Goal: Transaction & Acquisition: Purchase product/service

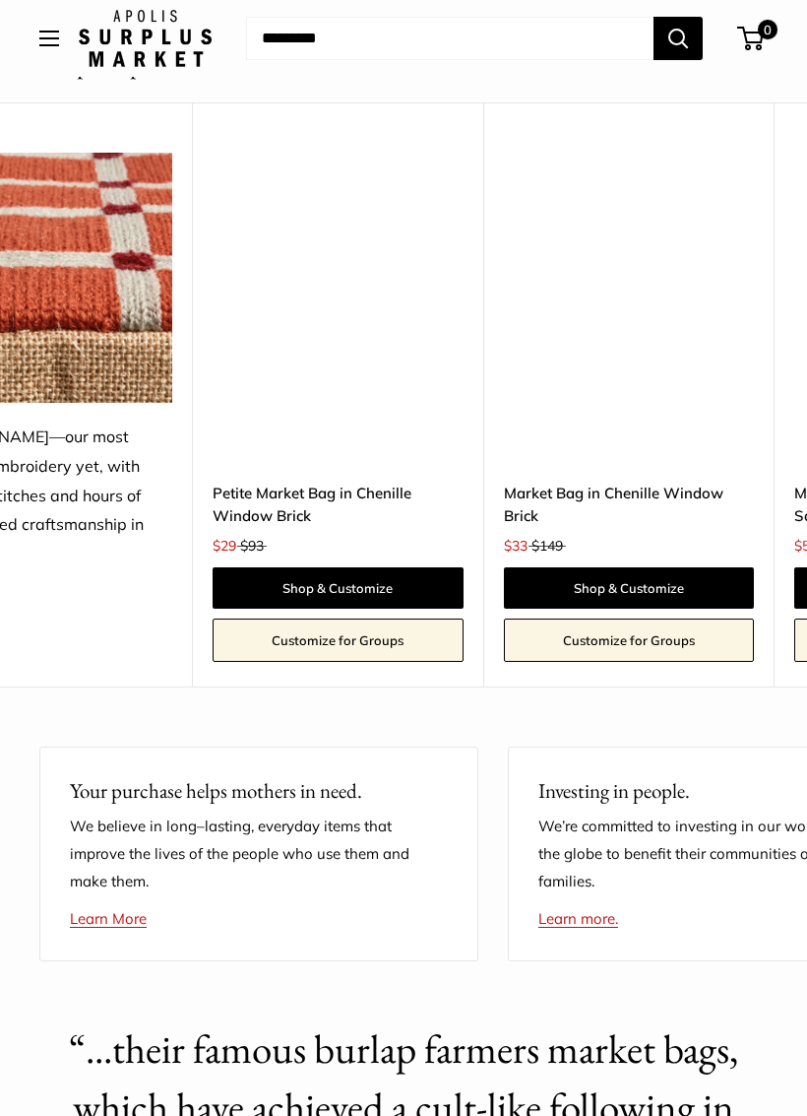
scroll to position [0, 5077]
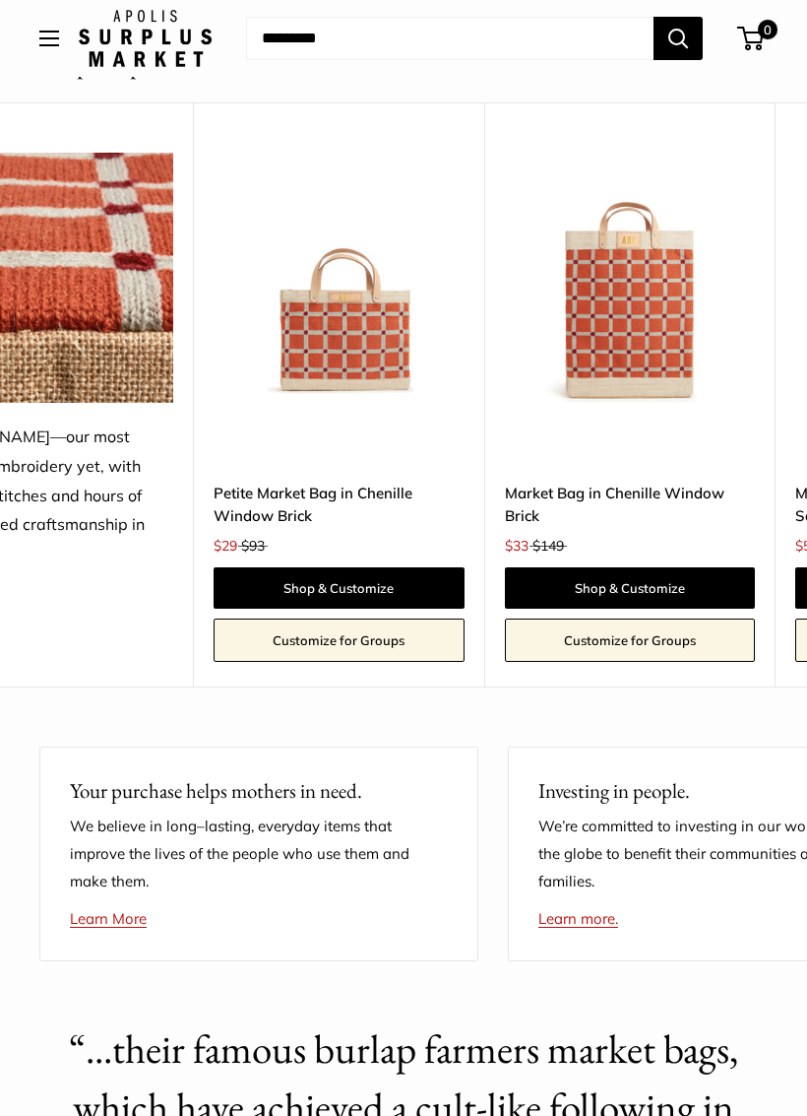
click at [359, 576] on link "Shop & Customize" at bounding box center [339, 587] width 250 height 41
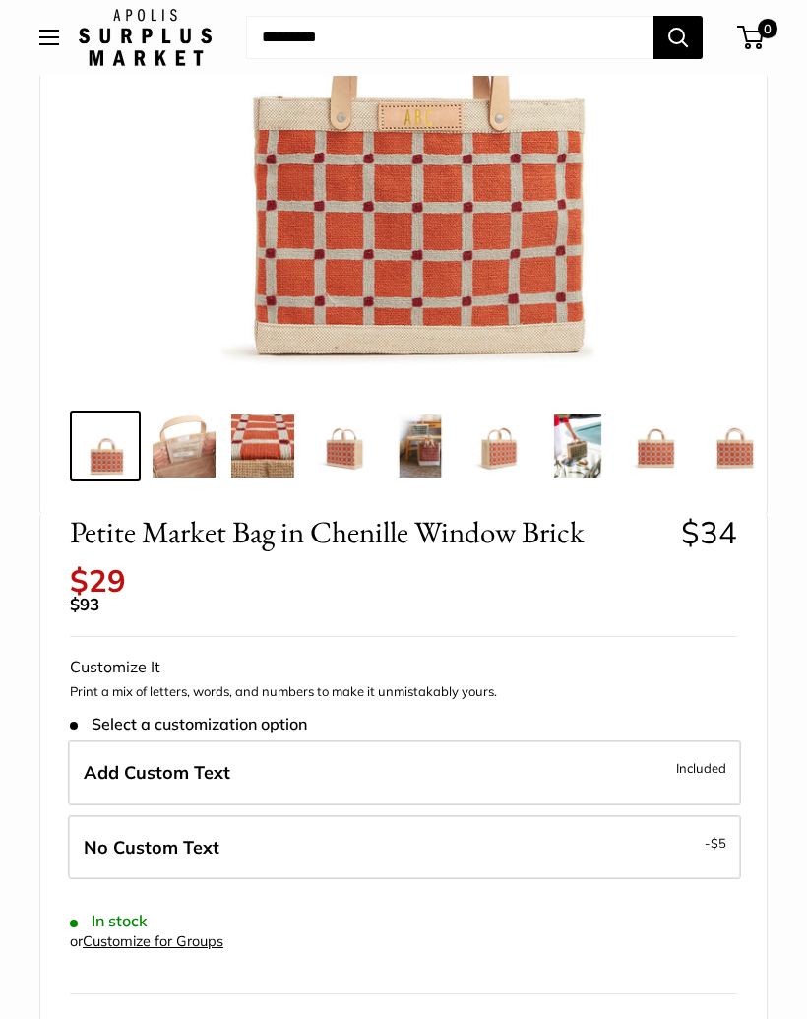
scroll to position [419, 0]
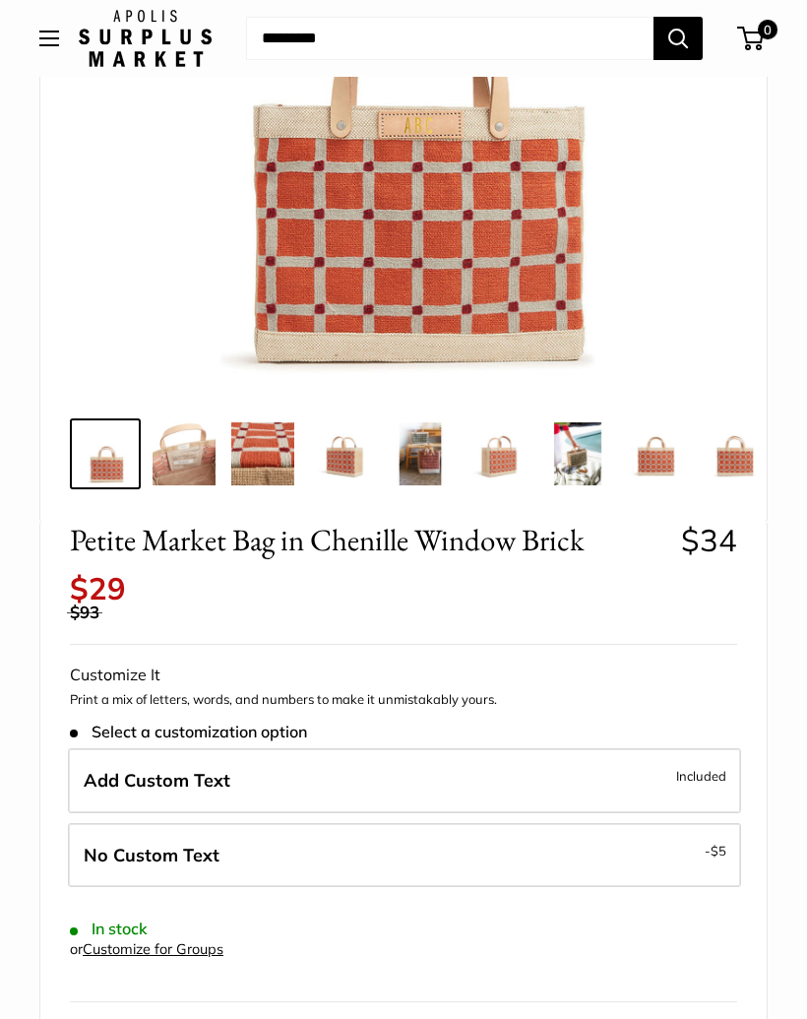
click at [535, 748] on label "Add Custom Text Included" at bounding box center [405, 780] width 674 height 65
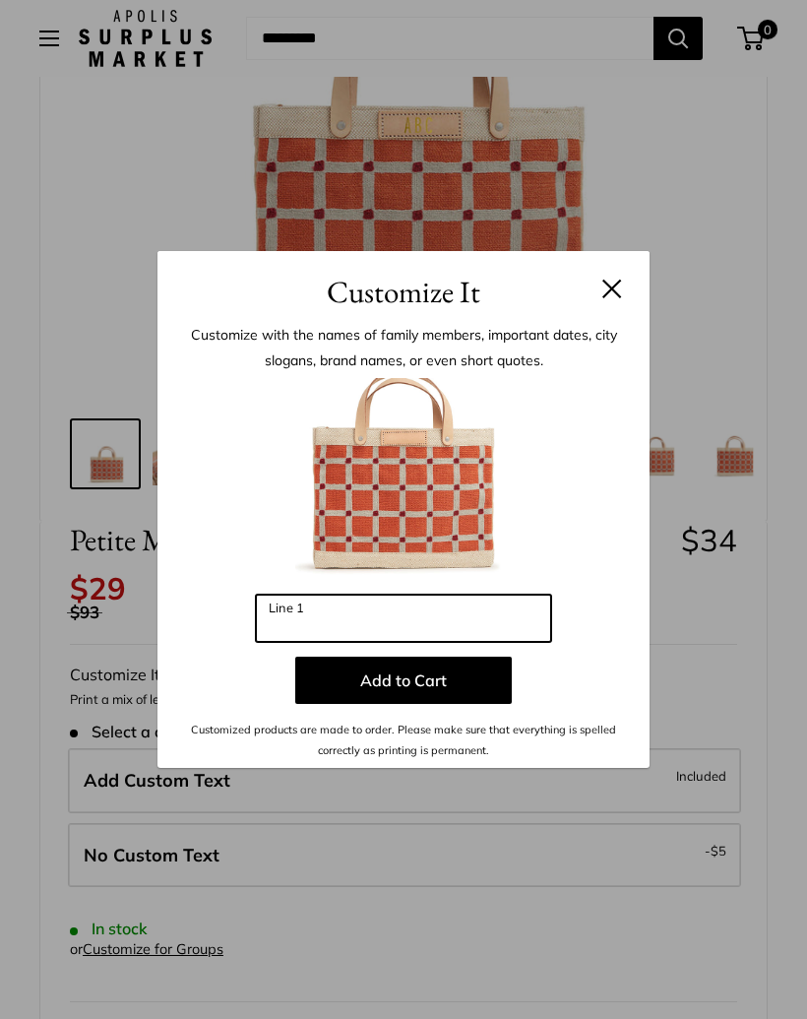
click at [372, 616] on input "Line 1" at bounding box center [403, 618] width 295 height 47
type input "*"
type input "***"
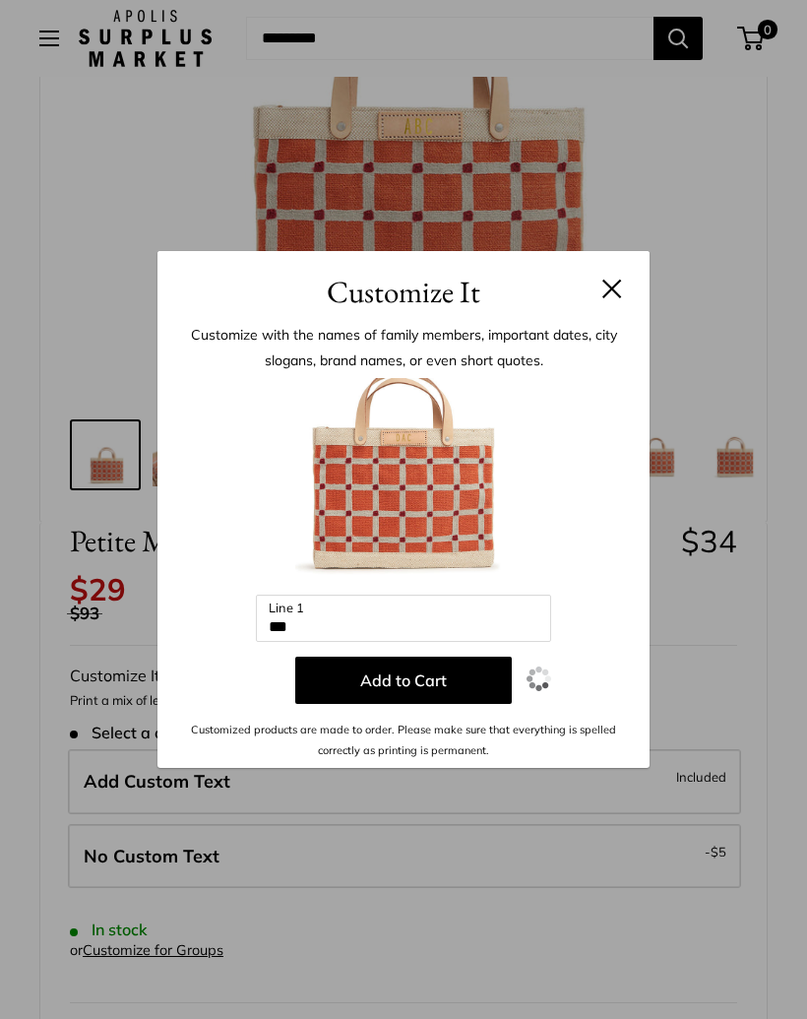
click at [438, 667] on button "Add to Cart" at bounding box center [403, 680] width 217 height 47
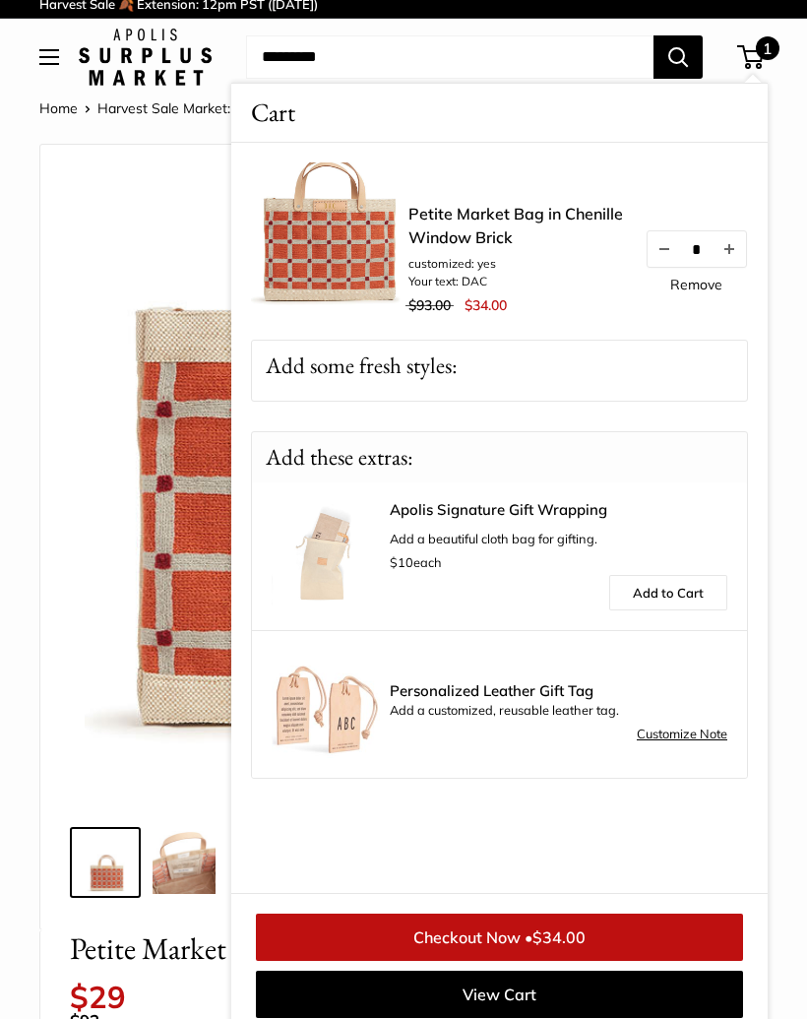
scroll to position [0, 0]
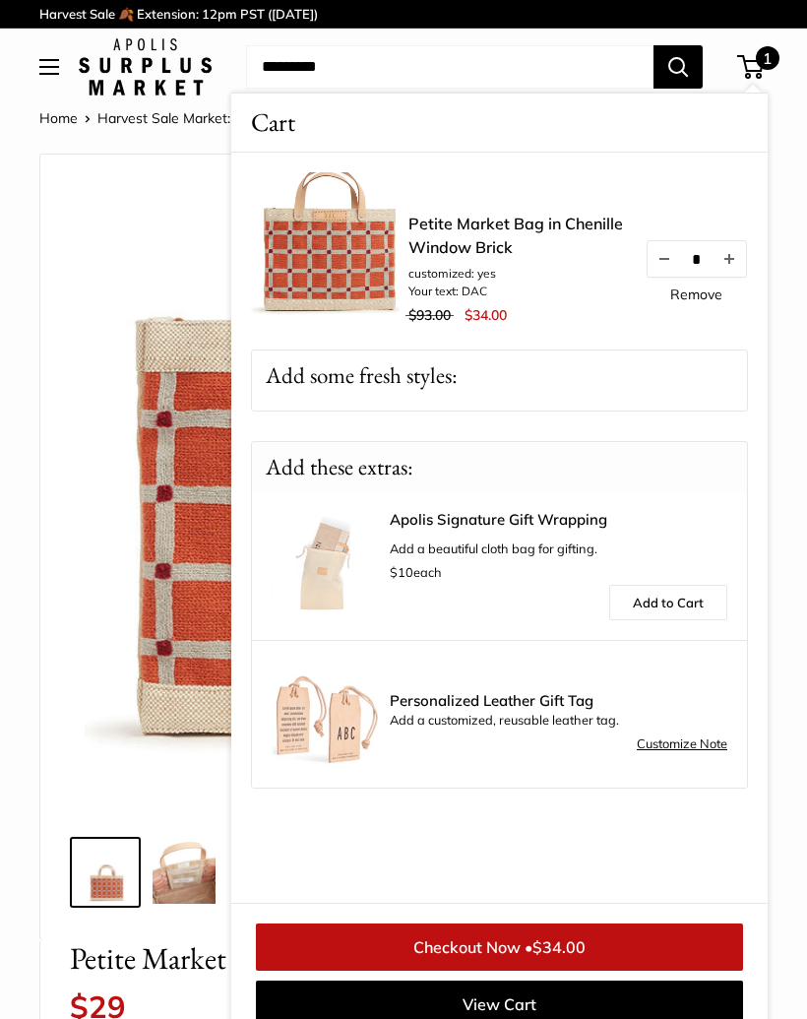
click at [137, 226] on img at bounding box center [404, 493] width 638 height 638
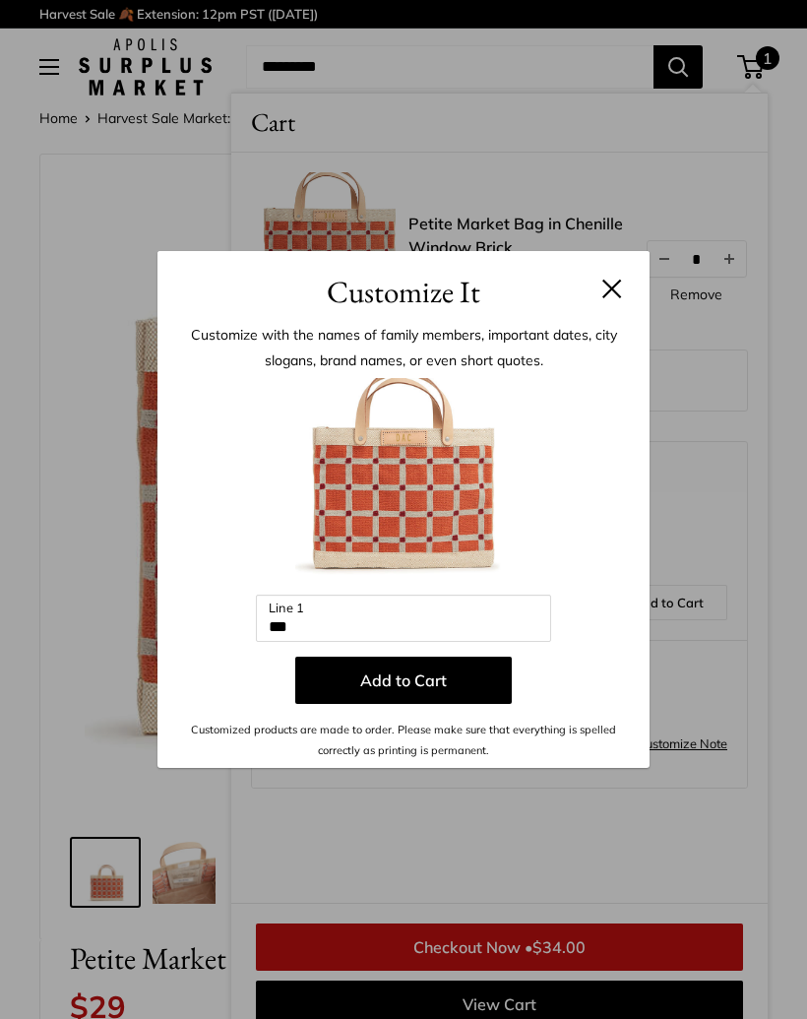
scroll to position [24, 0]
